Goal: Task Accomplishment & Management: Use online tool/utility

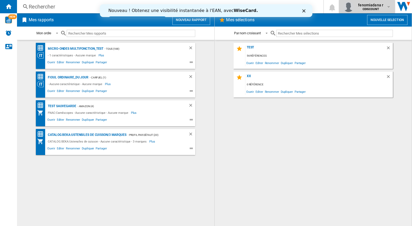
click at [390, 5] on md-icon "button" at bounding box center [389, 7] width 4 height 4
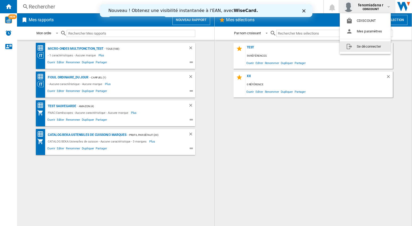
click at [277, 154] on md-backdrop at bounding box center [206, 113] width 412 height 226
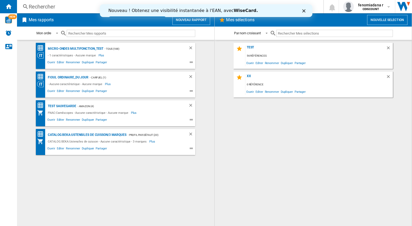
click at [306, 10] on div "Fermer" at bounding box center [304, 10] width 5 height 3
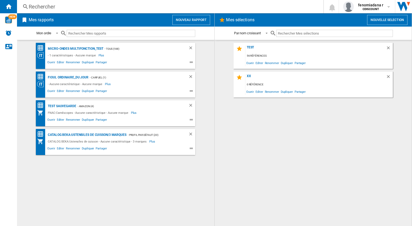
click at [195, 19] on button "Nouveau rapport" at bounding box center [192, 20] width 38 height 10
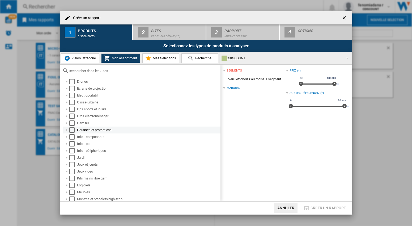
scroll to position [75, 0]
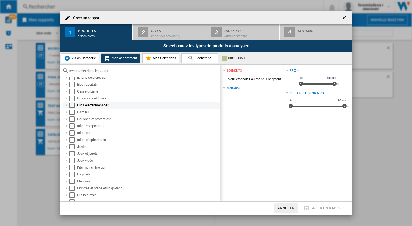
click at [72, 105] on div "Select" at bounding box center [71, 105] width 5 height 5
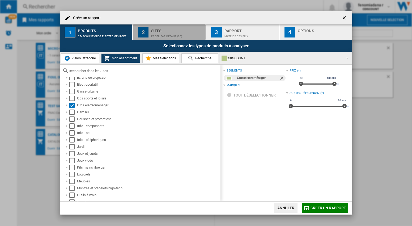
click at [151, 32] on button "2 Sites Profil par défaut (20)" at bounding box center [169, 31] width 73 height 15
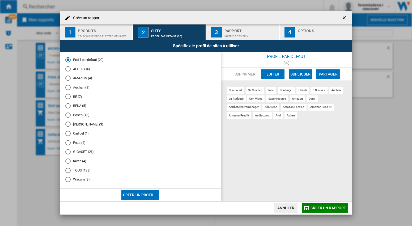
click at [81, 90] on md-radio-button "Auchan (3)" at bounding box center [140, 87] width 150 height 5
click at [236, 35] on div "Matrice des prix" at bounding box center [251, 35] width 52 height 6
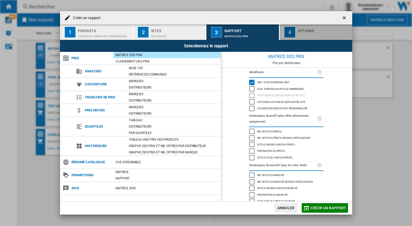
click at [313, 32] on div "Options" at bounding box center [324, 30] width 52 height 6
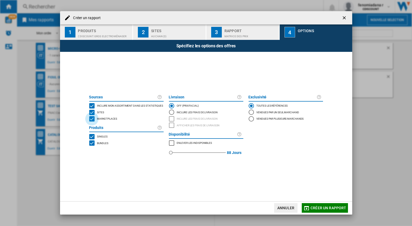
click at [92, 120] on div "MARKETPLACES" at bounding box center [91, 118] width 5 height 5
click at [90, 144] on div "BUNDLES" at bounding box center [91, 142] width 5 height 5
click at [172, 143] on div "MARKETPLACES" at bounding box center [171, 142] width 5 height 5
drag, startPoint x: 170, startPoint y: 154, endPoint x: 177, endPoint y: 155, distance: 6.9
click at [177, 155] on div "red" at bounding box center [176, 152] width 5 height 5
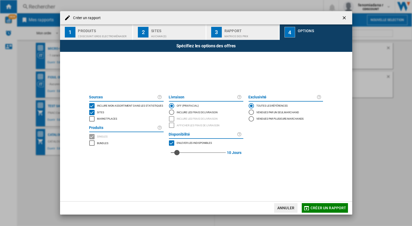
click at [323, 205] on button "Créer un rapport" at bounding box center [325, 208] width 46 height 10
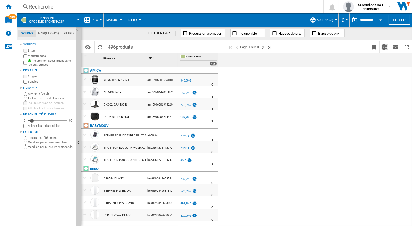
click at [114, 80] on div "ACV6003S ARGENT" at bounding box center [117, 80] width 26 height 12
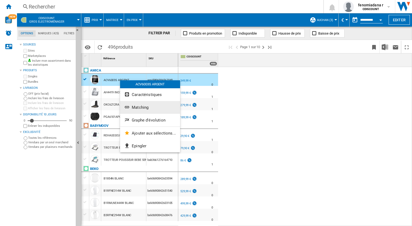
click at [145, 109] on span "Matching" at bounding box center [140, 107] width 17 height 5
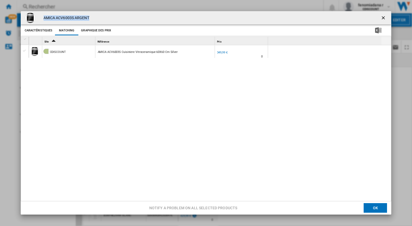
drag, startPoint x: 44, startPoint y: 18, endPoint x: 94, endPoint y: 18, distance: 49.7
click at [94, 18] on div "AMICA ACV6003S ARGENT" at bounding box center [206, 17] width 371 height 13
copy h4 "AMICA ACV6003S ARGENT"
click at [381, 18] on ng-md-icon "getI18NText('BUTTONS.CLOSE_DIALOG')" at bounding box center [384, 18] width 6 height 6
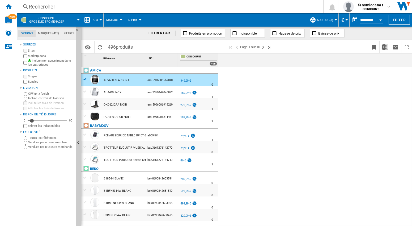
click at [293, 117] on div "FR CDISCOUNT 0.0 % 349,99 € % N/A 0 FR CDISCOUNT FR CDISCOUNT 0.0 % 159,99 €" at bounding box center [295, 146] width 234 height 159
click at [388, 4] on div "fenomiadana r CDISCOUNT" at bounding box center [368, 6] width 48 height 11
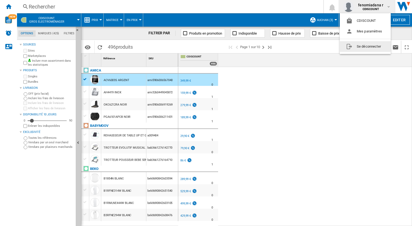
click at [363, 48] on button "Se déconnecter" at bounding box center [365, 46] width 51 height 11
